Goal: Task Accomplishment & Management: Manage account settings

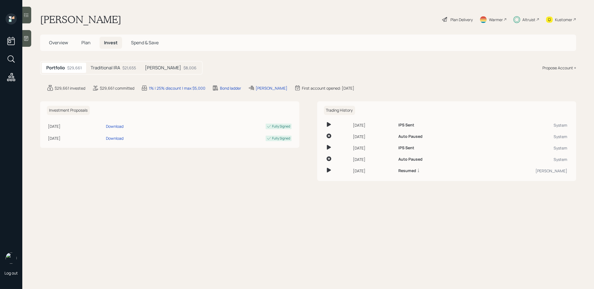
click at [114, 68] on h5 "Traditional IRA" at bounding box center [106, 67] width 30 height 5
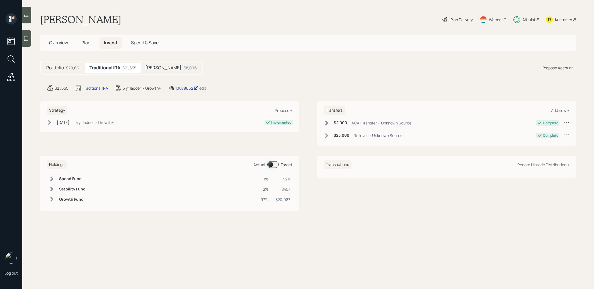
click at [185, 88] on div "10078662" at bounding box center [186, 88] width 23 height 6
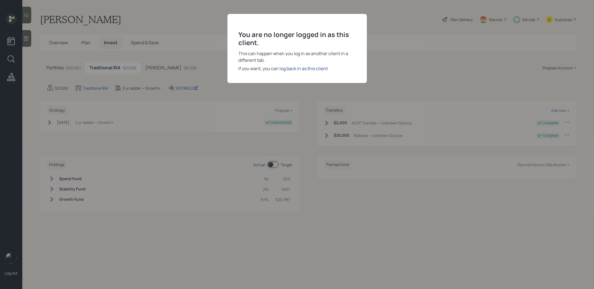
click at [295, 68] on div "log back in as this client" at bounding box center [304, 68] width 48 height 7
